Goal: Navigation & Orientation: Find specific page/section

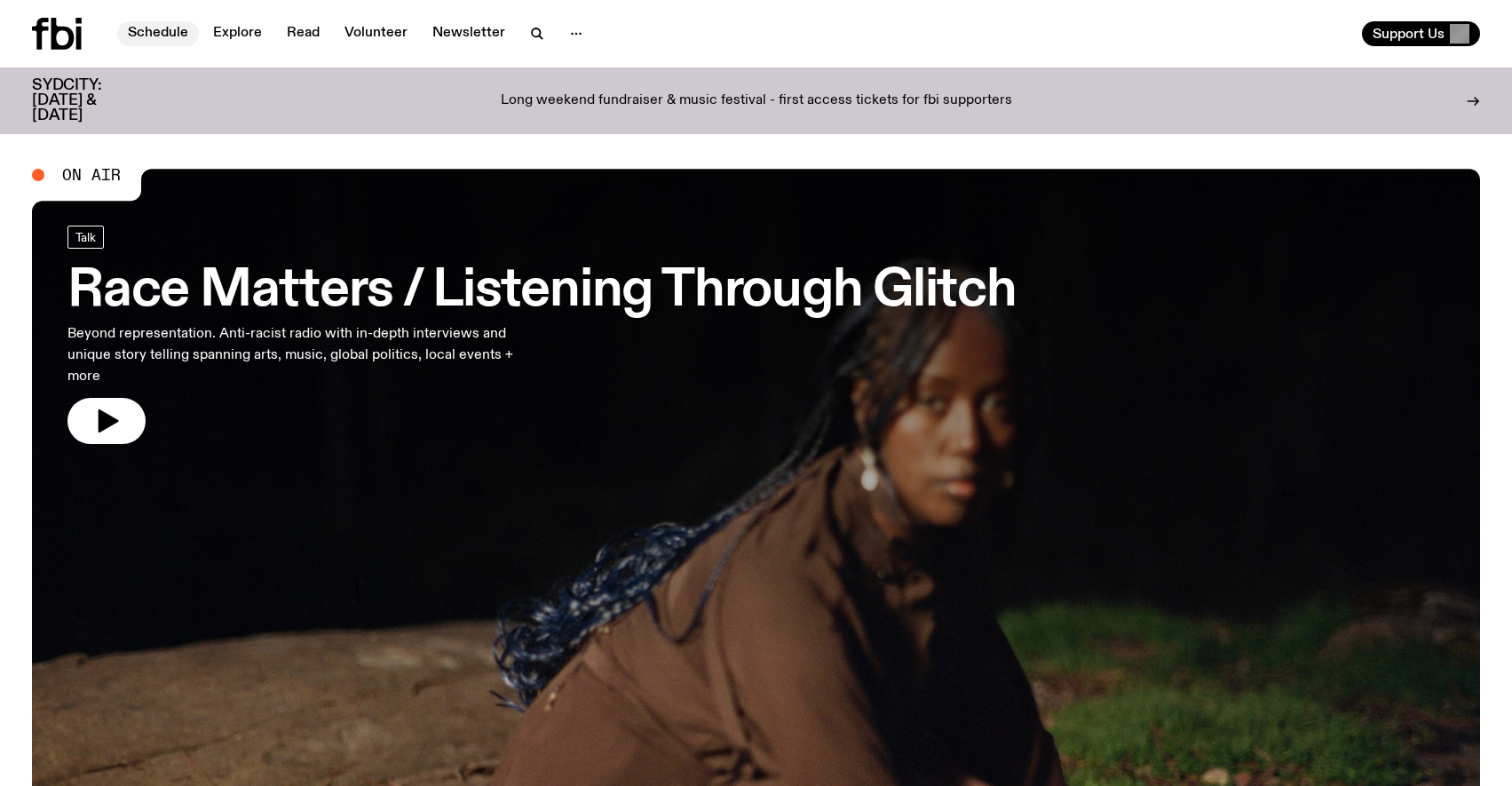
click at [147, 43] on link "Schedule" at bounding box center [158, 33] width 81 height 24
click at [128, 414] on button "button" at bounding box center [107, 421] width 78 height 46
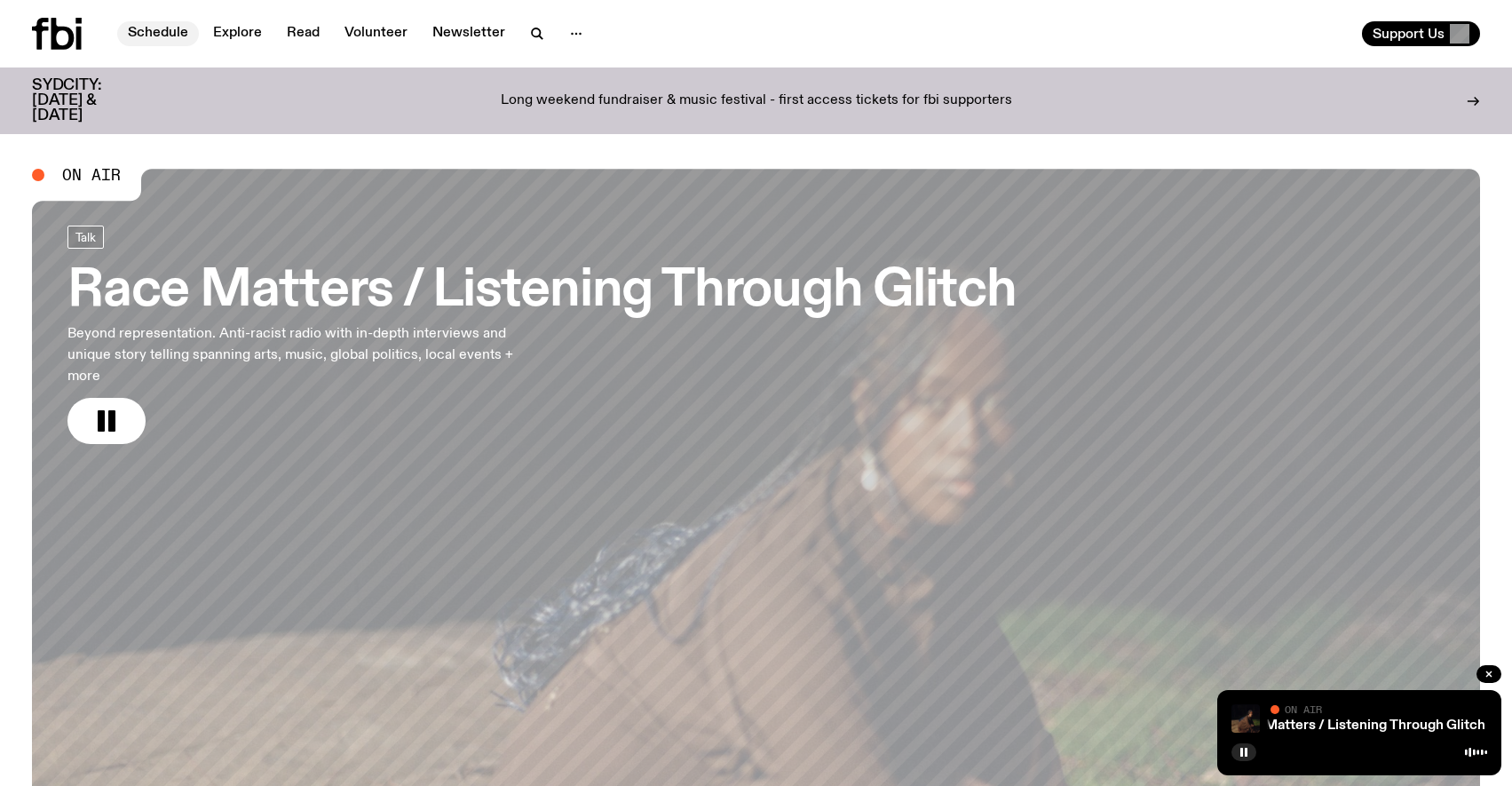
click at [168, 33] on link "Schedule" at bounding box center [158, 33] width 81 height 24
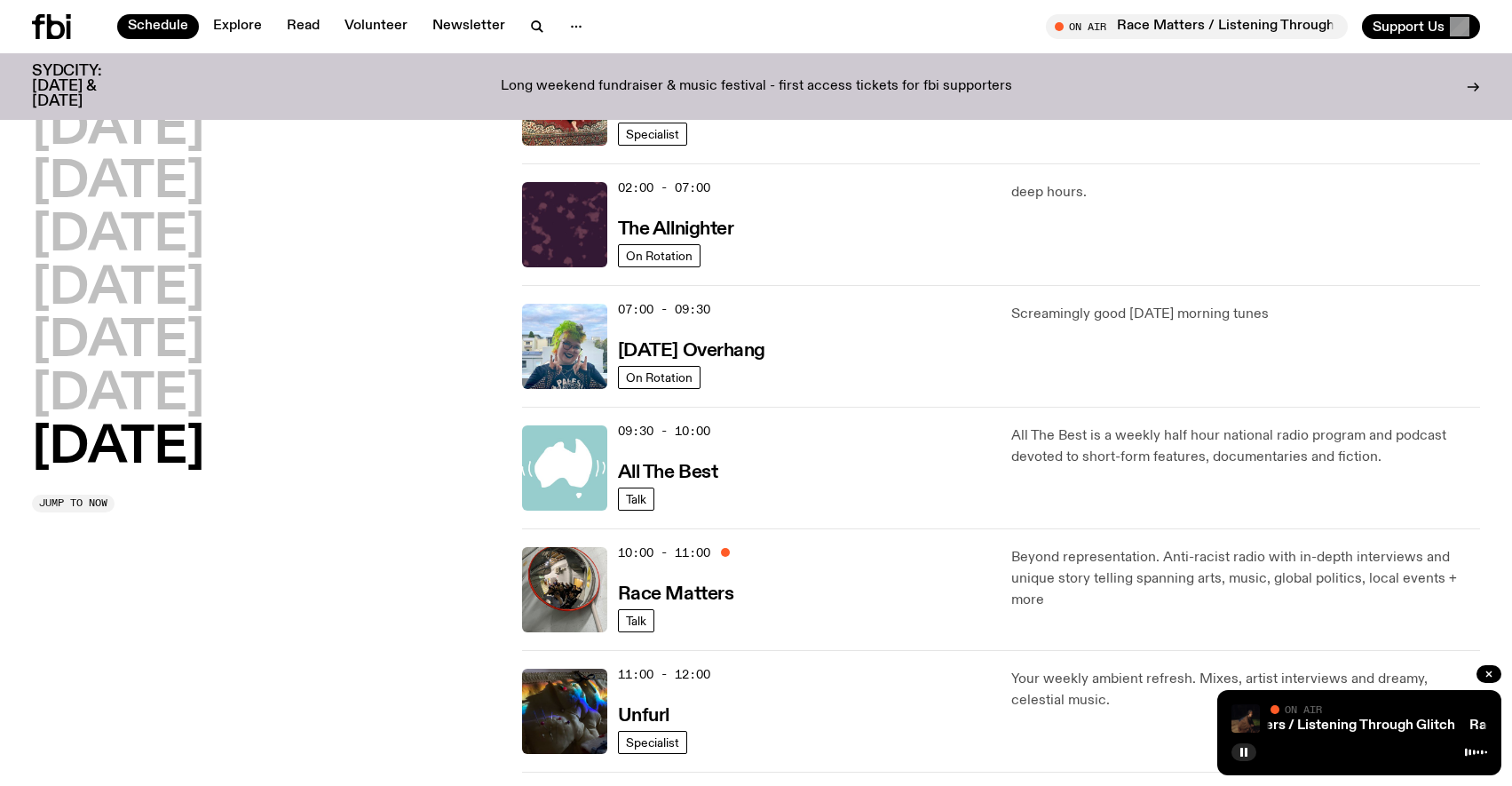
scroll to position [349, 0]
